Goal: Download file/media

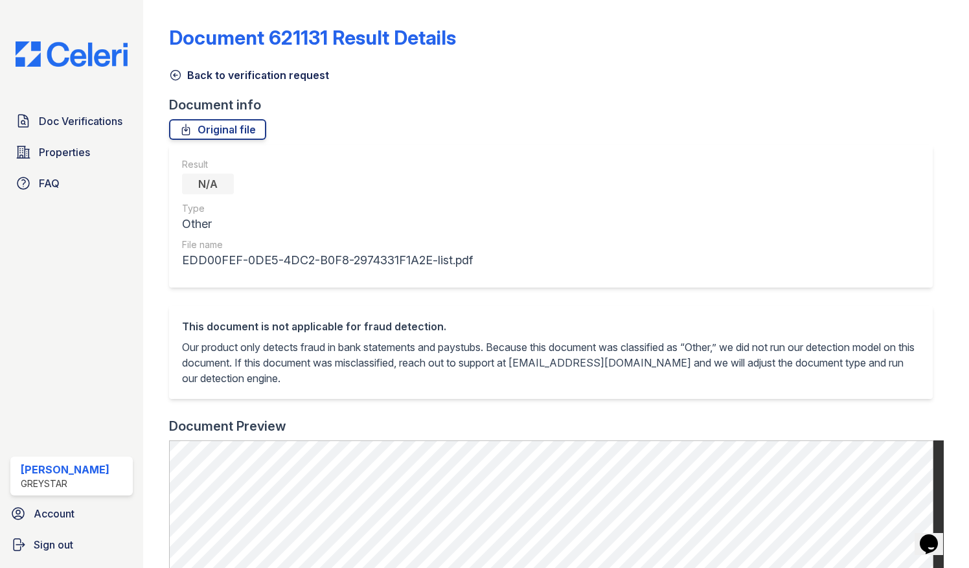
click at [54, 38] on div "Doc Verifications Properties FAQ [PERSON_NAME] Greystar Account Sign out" at bounding box center [71, 284] width 143 height 568
click at [107, 62] on img at bounding box center [71, 53] width 133 height 25
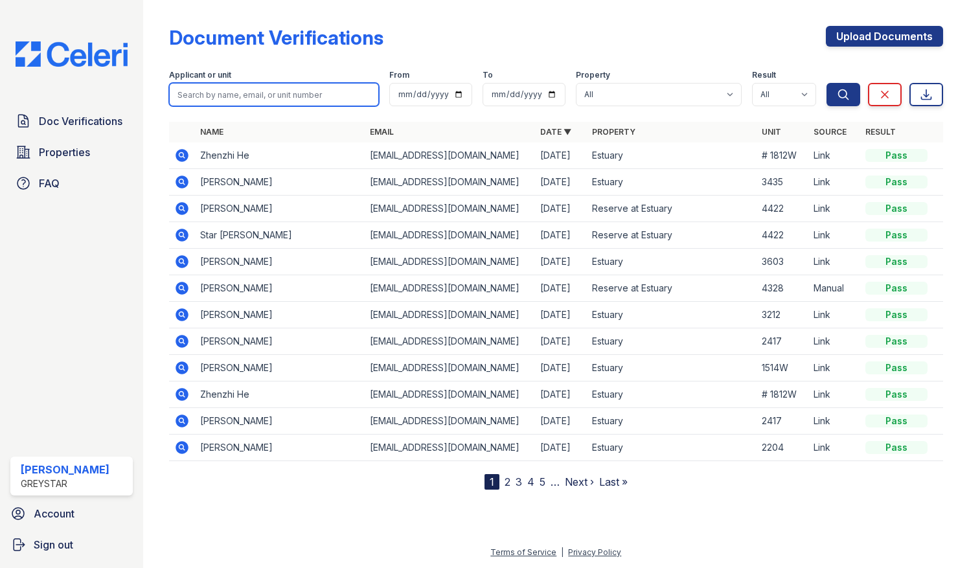
click at [288, 96] on input "search" at bounding box center [274, 94] width 211 height 23
type input "1616e"
click at [827, 83] on button "Search" at bounding box center [844, 94] width 34 height 23
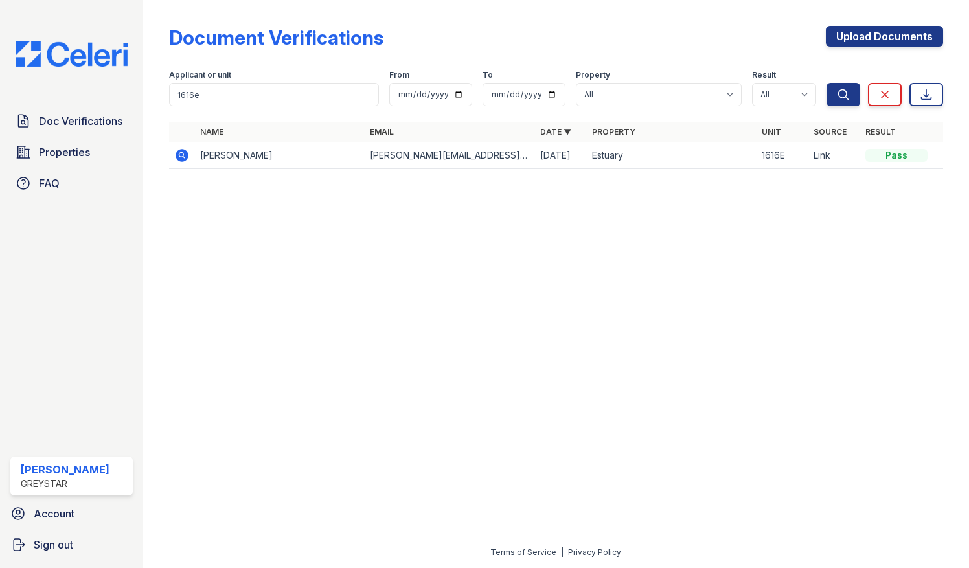
click at [185, 154] on icon at bounding box center [182, 155] width 13 height 13
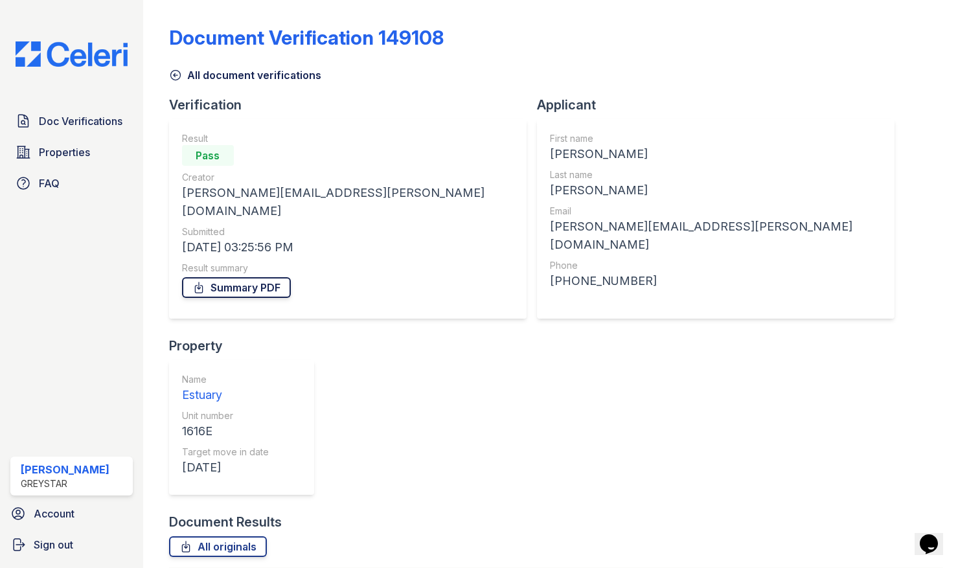
click at [227, 277] on link "Summary PDF" at bounding box center [236, 287] width 109 height 21
